Goal: Task Accomplishment & Management: Complete application form

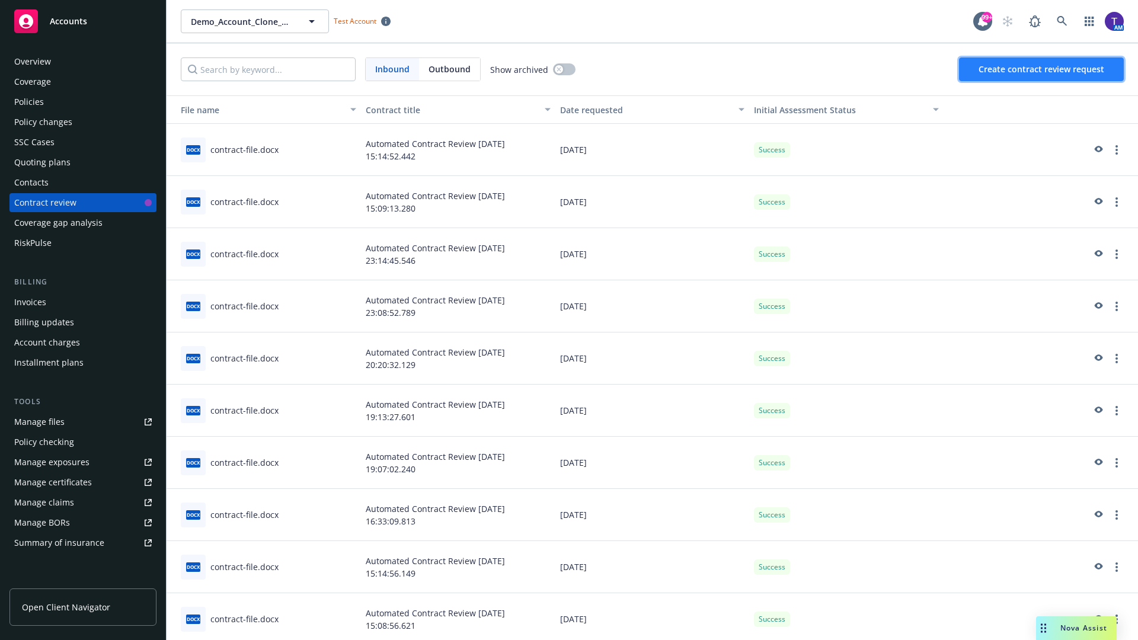
click at [1042, 69] on span "Create contract review request" at bounding box center [1042, 68] width 126 height 11
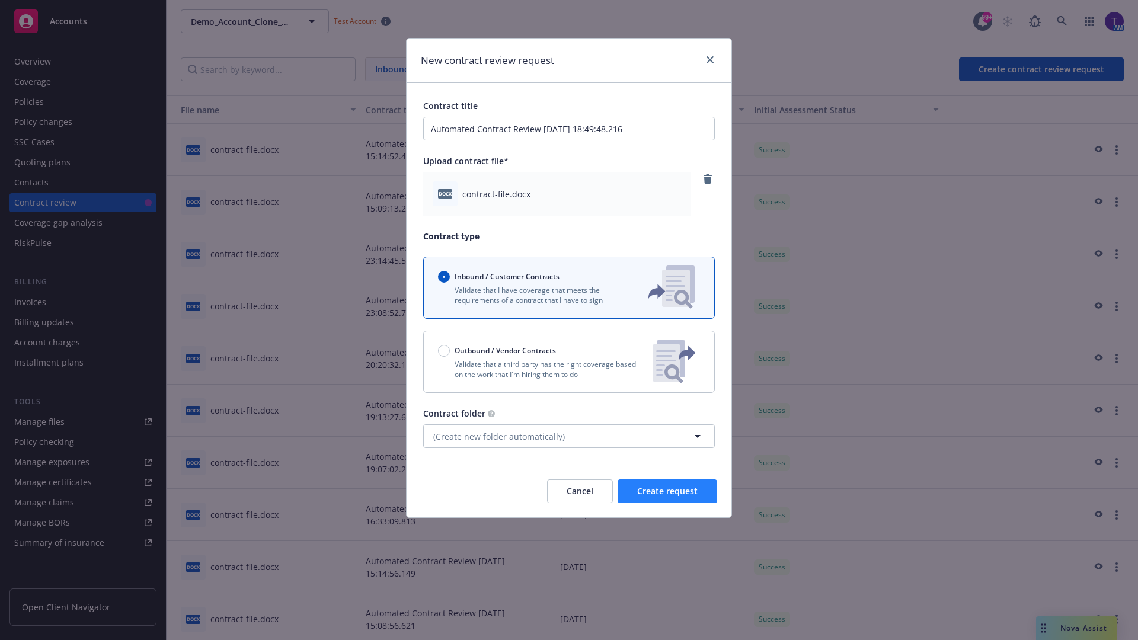
type input "Automated Contract Review [DATE] 18:49:48.216"
click at [667, 491] on span "Create request" at bounding box center [667, 490] width 60 height 11
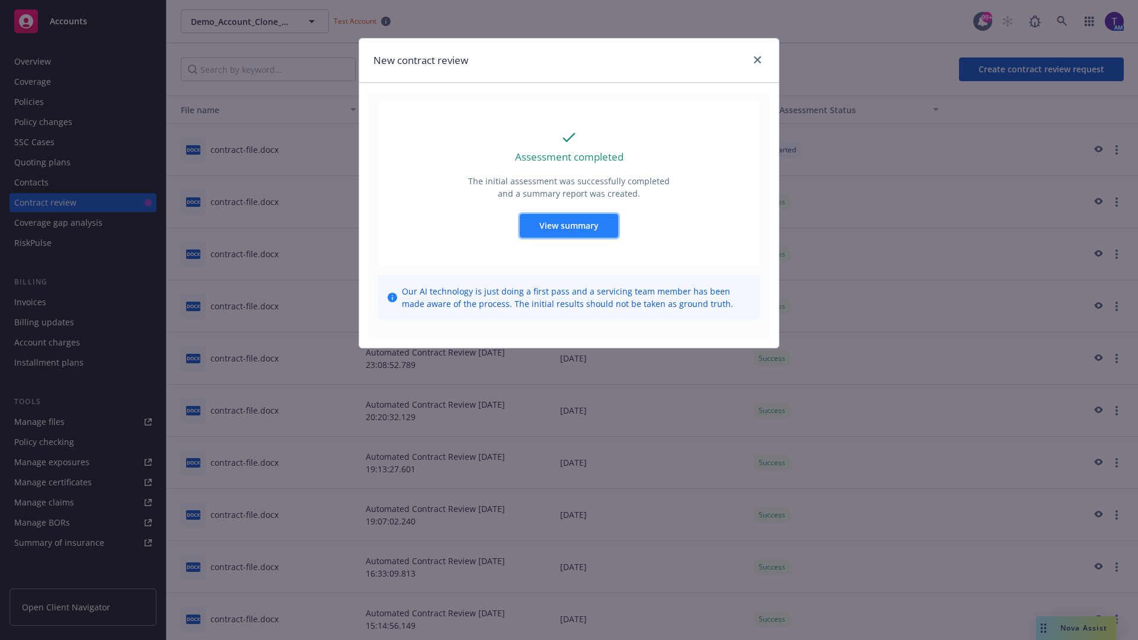
click at [568, 225] on span "View summary" at bounding box center [568, 225] width 59 height 11
